Goal: Task Accomplishment & Management: Complete application form

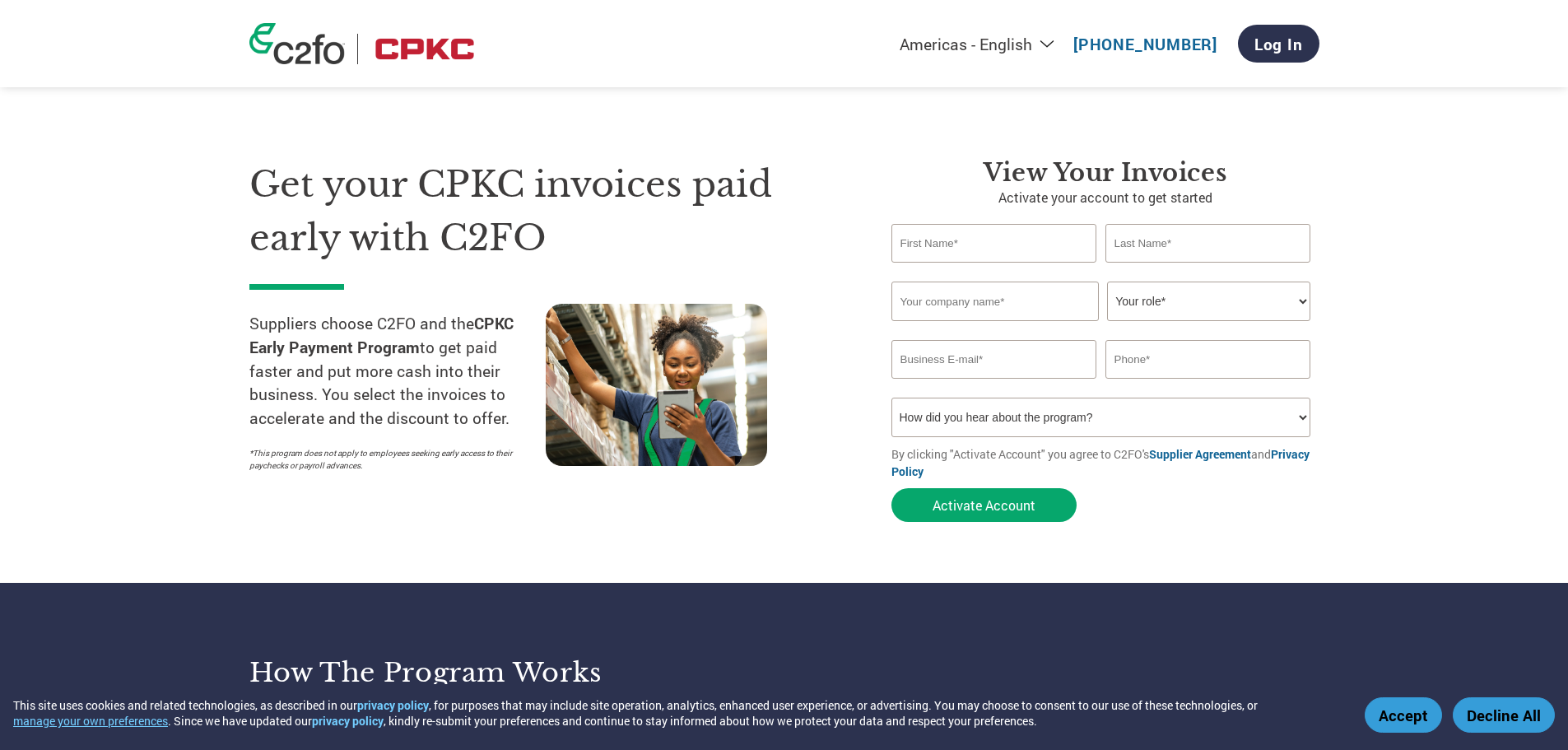
click at [1050, 245] on input "text" at bounding box center [993, 243] width 206 height 39
type input "[PERSON_NAME]"
click at [1166, 233] on input "text" at bounding box center [1208, 243] width 206 height 39
type input "[PERSON_NAME]"
click at [1001, 302] on input "text" at bounding box center [994, 301] width 207 height 40
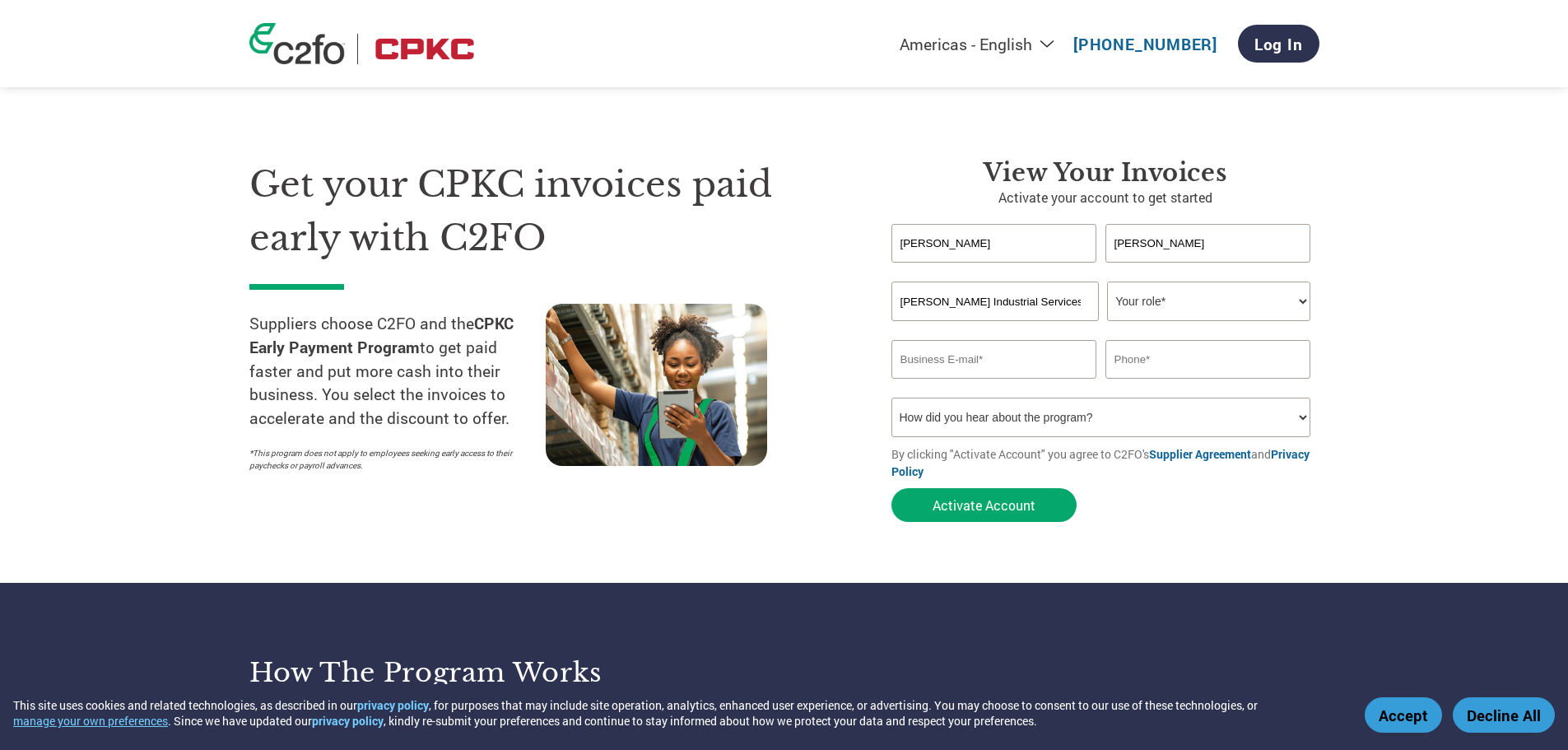
type input "[PERSON_NAME] Industrial Services"
click at [1296, 299] on select "Your role* CFO Controller Credit Manager Finance Director Treasurer CEO Preside…" at bounding box center [1208, 301] width 203 height 40
select select "PRESIDENT"
click at [1107, 281] on select "Your role* CFO Controller Credit Manager Finance Director Treasurer CEO Preside…" at bounding box center [1208, 301] width 203 height 40
click at [978, 354] on input "email" at bounding box center [993, 359] width 206 height 39
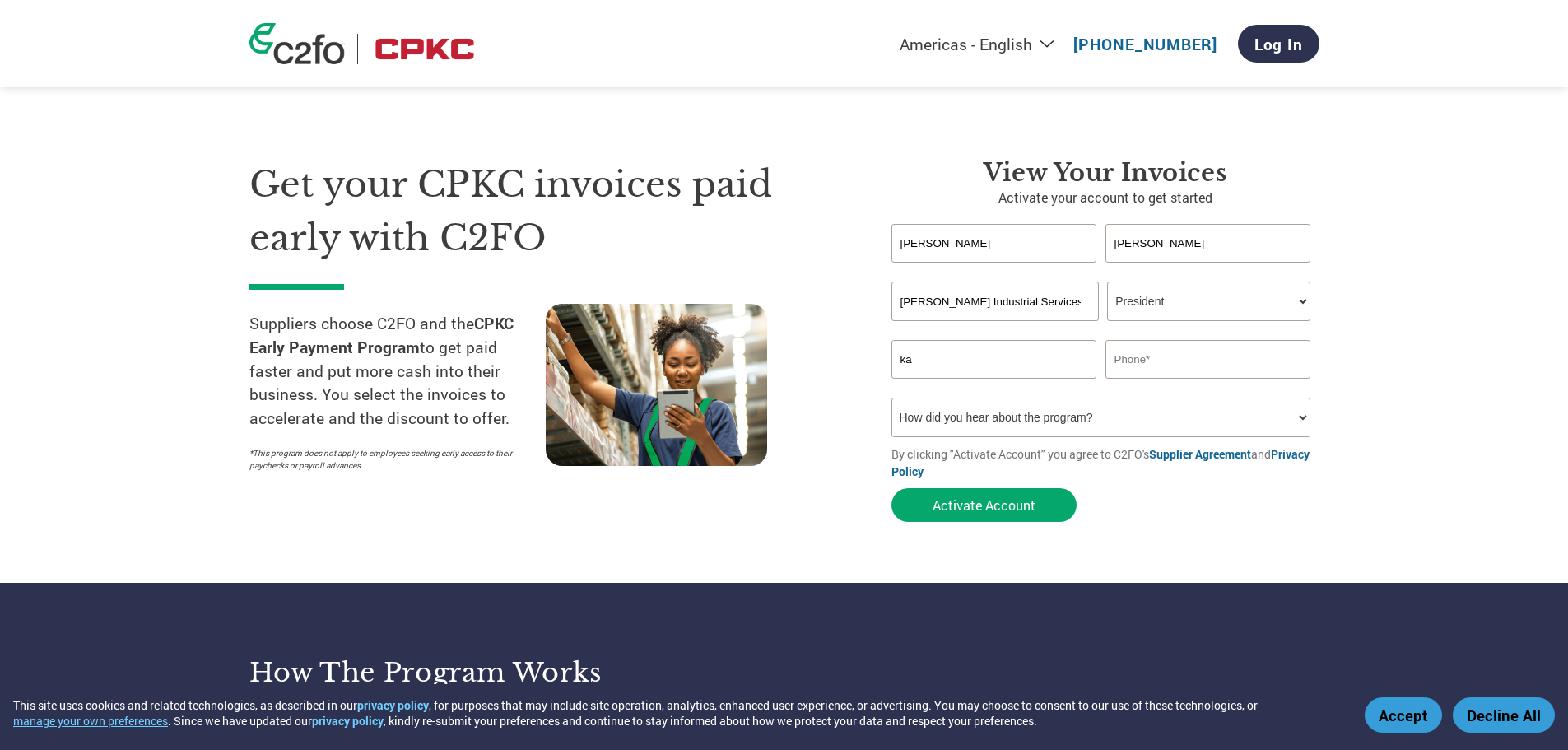
type input "k"
type input "[PERSON_NAME][EMAIL_ADDRESS][DOMAIN_NAME]"
click at [1136, 367] on input "text" at bounding box center [1208, 359] width 206 height 39
type input "3182274000"
click at [1111, 418] on select "How did you hear about the program? Received a letter Email Social Media Online…" at bounding box center [1101, 417] width 420 height 40
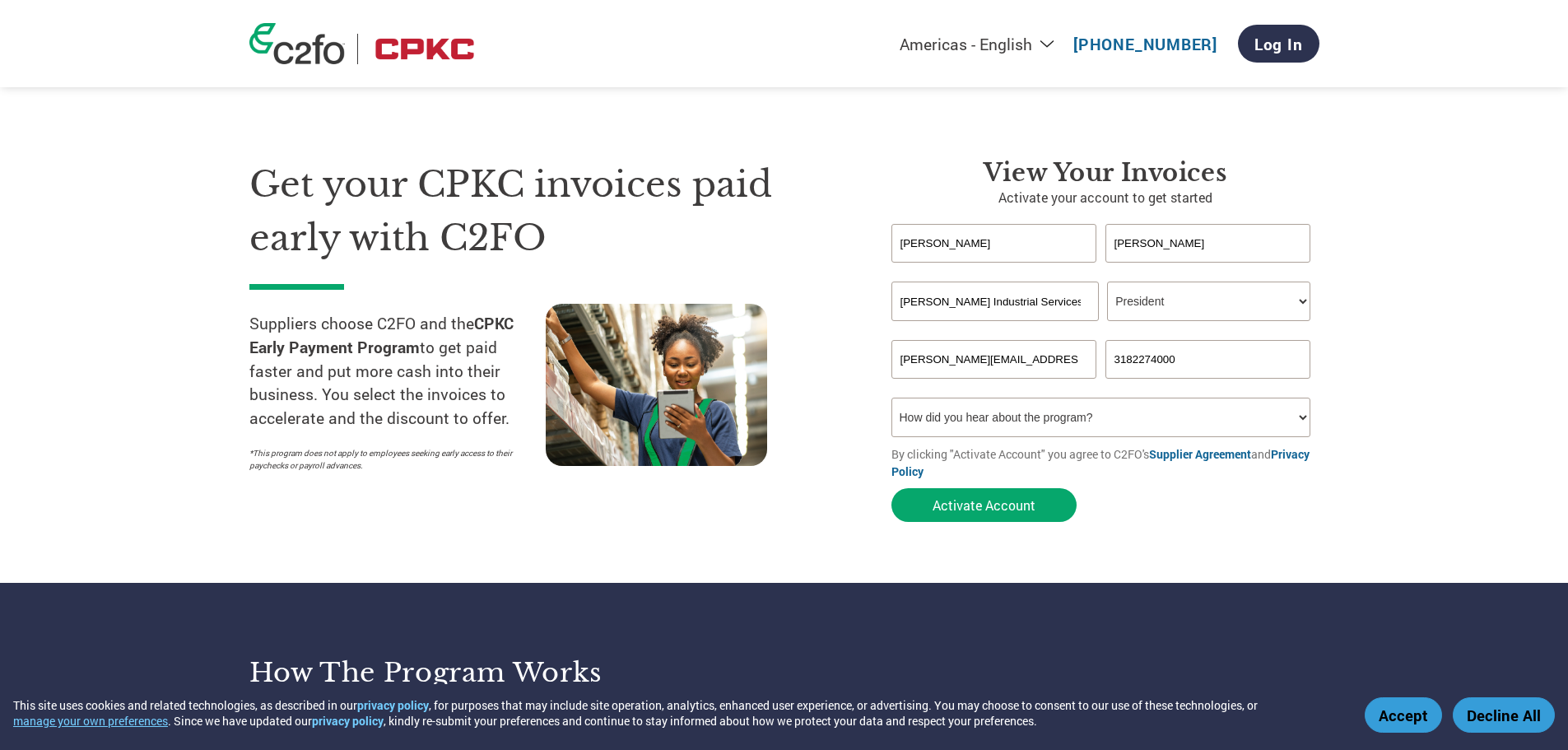
select select "Email"
click at [891, 397] on select "How did you hear about the program? Received a letter Email Social Media Online…" at bounding box center [1101, 417] width 420 height 40
click at [987, 508] on button "Activate Account" at bounding box center [983, 504] width 185 height 34
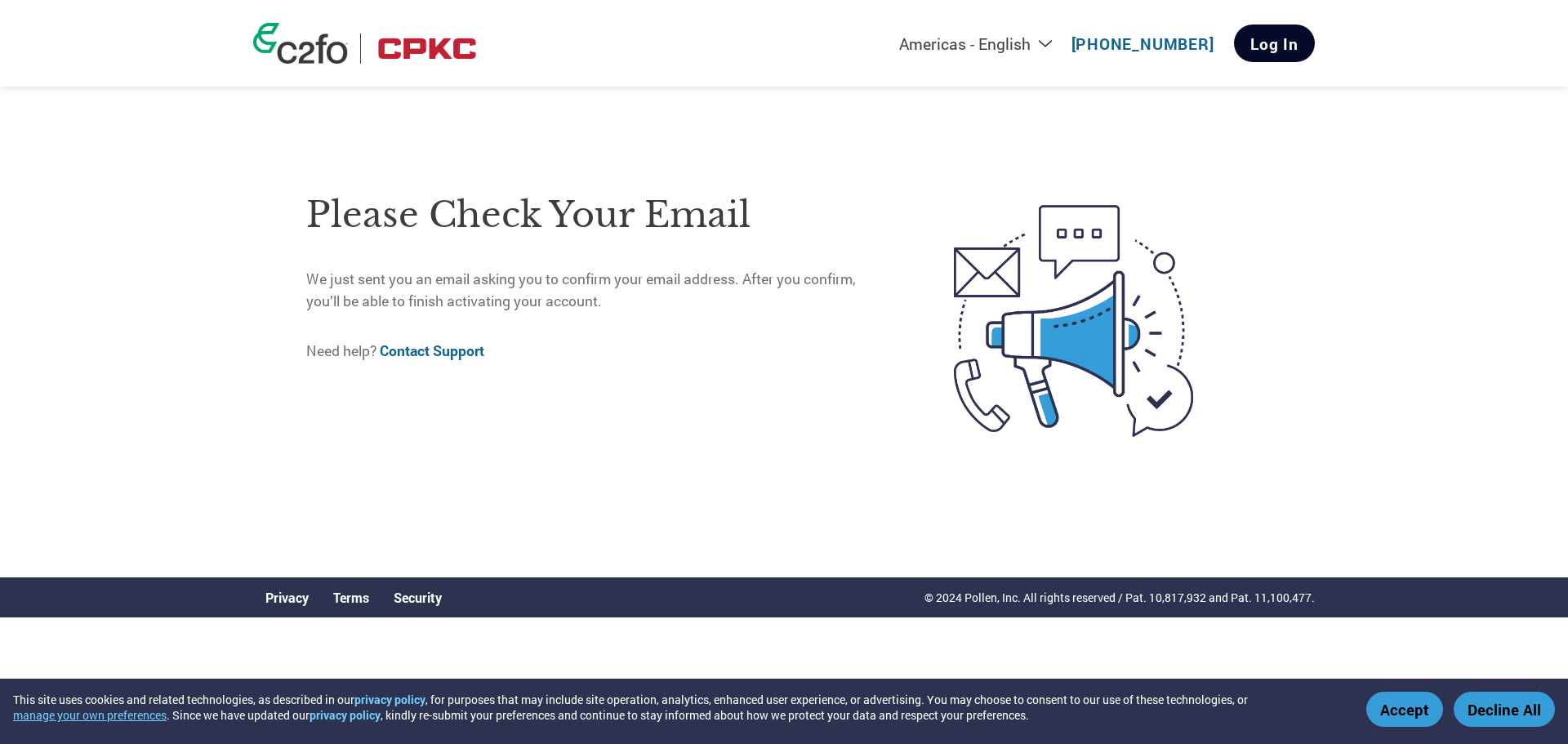
click at [1278, 47] on link "Log In" at bounding box center [1274, 44] width 81 height 38
click at [1285, 30] on link "Log In" at bounding box center [1274, 44] width 81 height 38
